Goal: Task Accomplishment & Management: Manage account settings

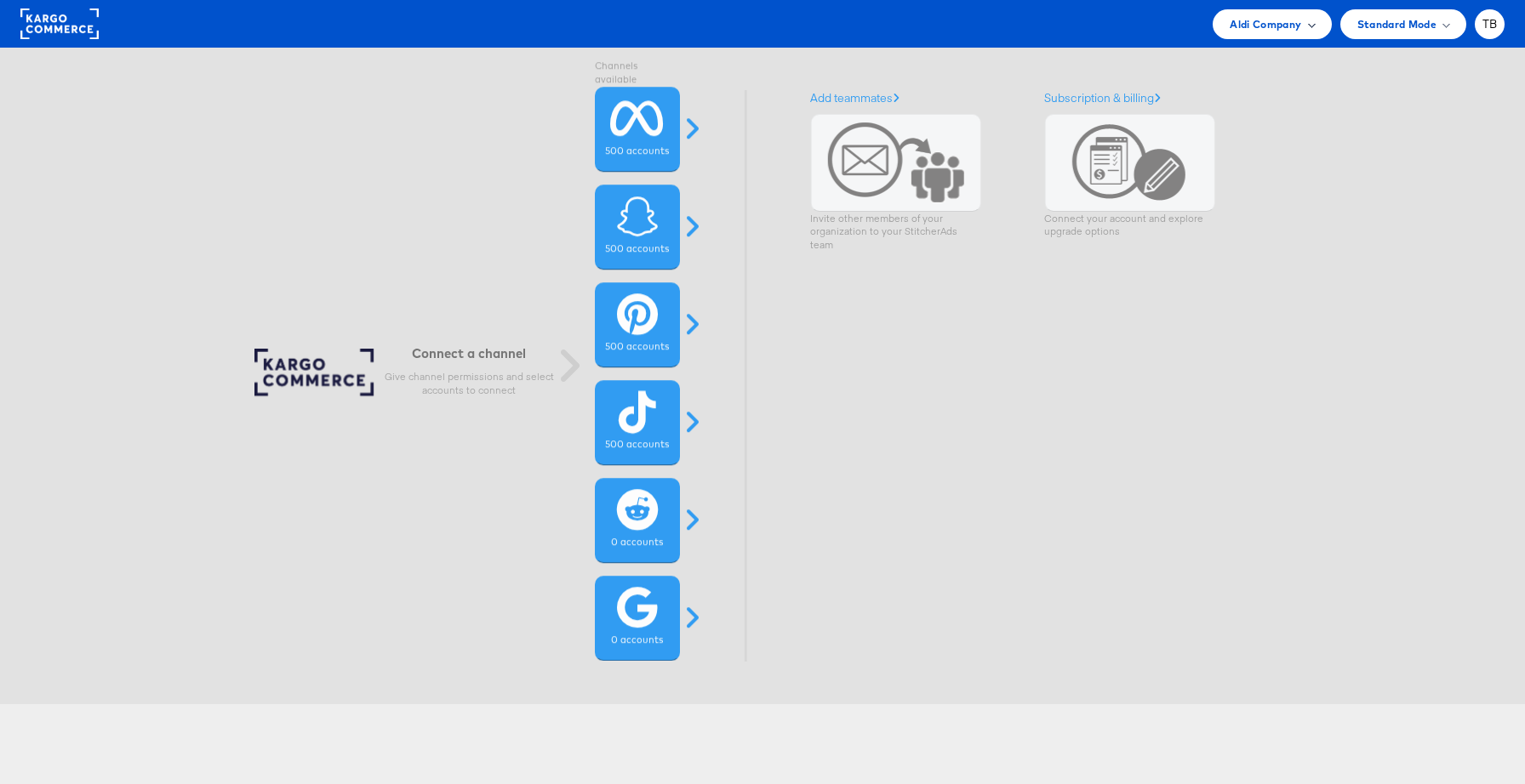
click at [1292, 32] on span "Aldi Company" at bounding box center [1266, 24] width 72 height 18
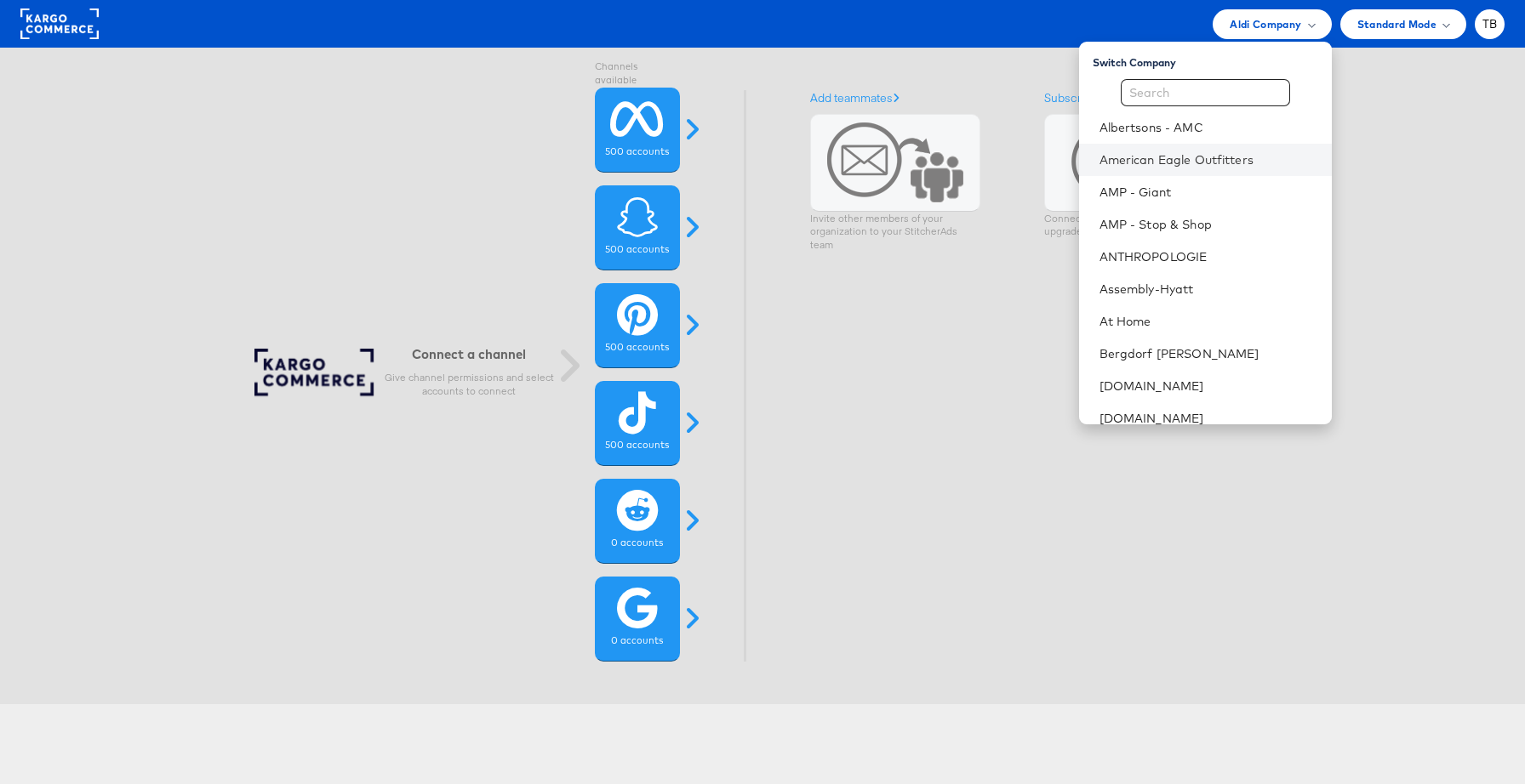
click at [1197, 150] on li "American Eagle Outfitters" at bounding box center [1206, 160] width 253 height 33
click at [1162, 155] on link "American Eagle Outfitters" at bounding box center [1209, 159] width 219 height 17
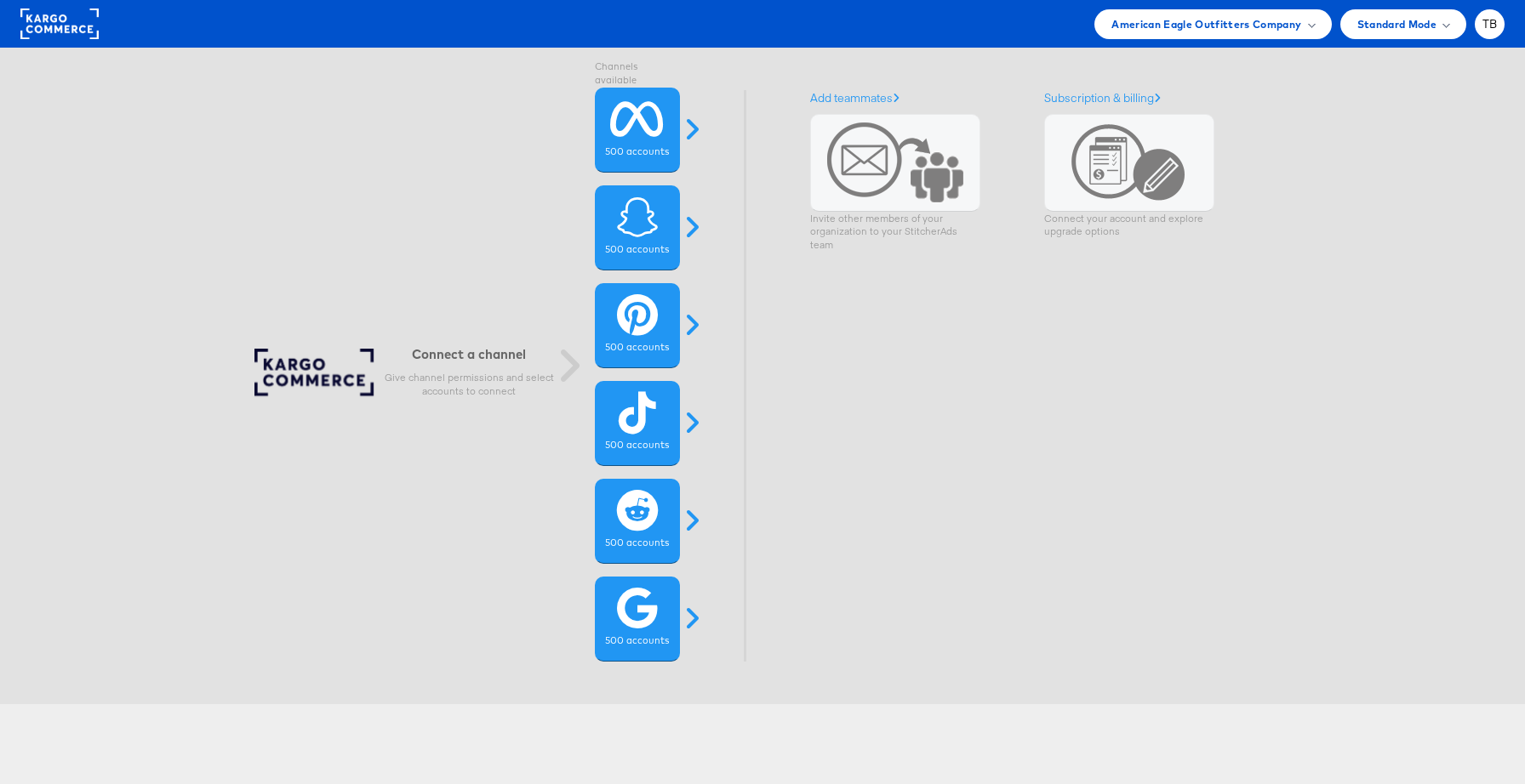
click at [60, 39] on rect at bounding box center [60, 24] width 79 height 31
click at [1395, 33] on div "Standard Mode" at bounding box center [1403, 24] width 126 height 30
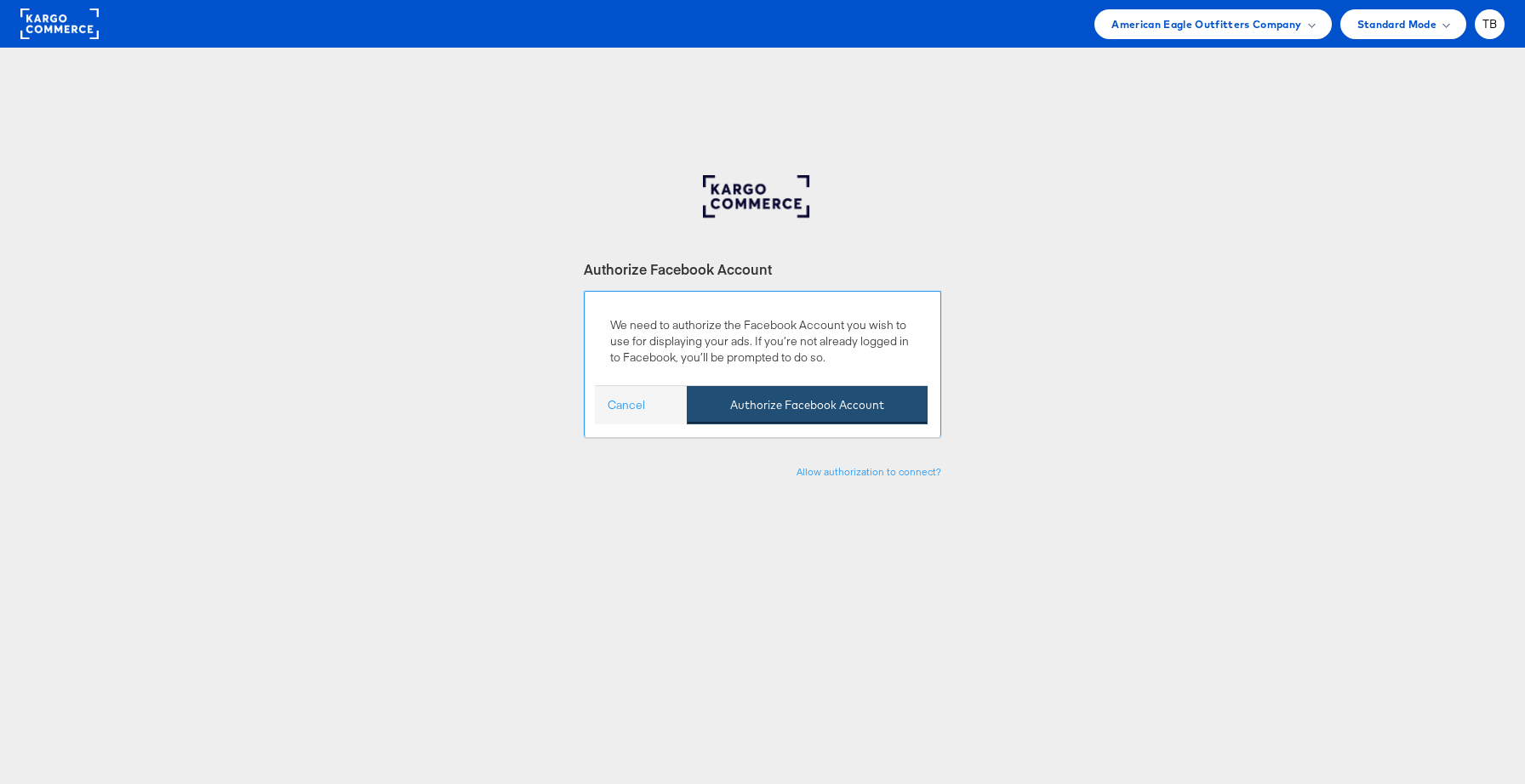
click at [765, 401] on button "Authorize Facebook Account" at bounding box center [807, 405] width 241 height 39
click at [813, 400] on button "Authorize Facebook Account" at bounding box center [807, 405] width 241 height 39
